Goal: Task Accomplishment & Management: Use online tool/utility

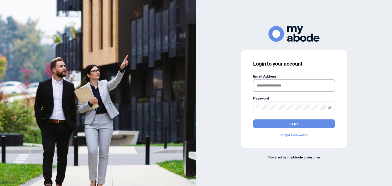
click at [270, 88] on input "text" at bounding box center [294, 86] width 82 height 12
type input "**********"
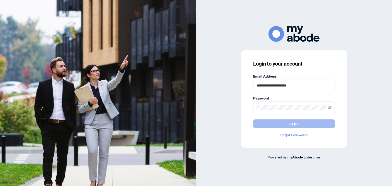
click at [280, 125] on button "Login" at bounding box center [294, 124] width 82 height 9
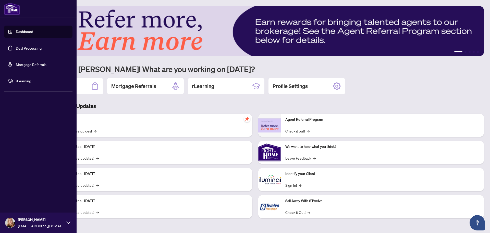
click at [22, 46] on link "Deal Processing" at bounding box center [29, 48] width 26 height 5
